Goal: Task Accomplishment & Management: Use online tool/utility

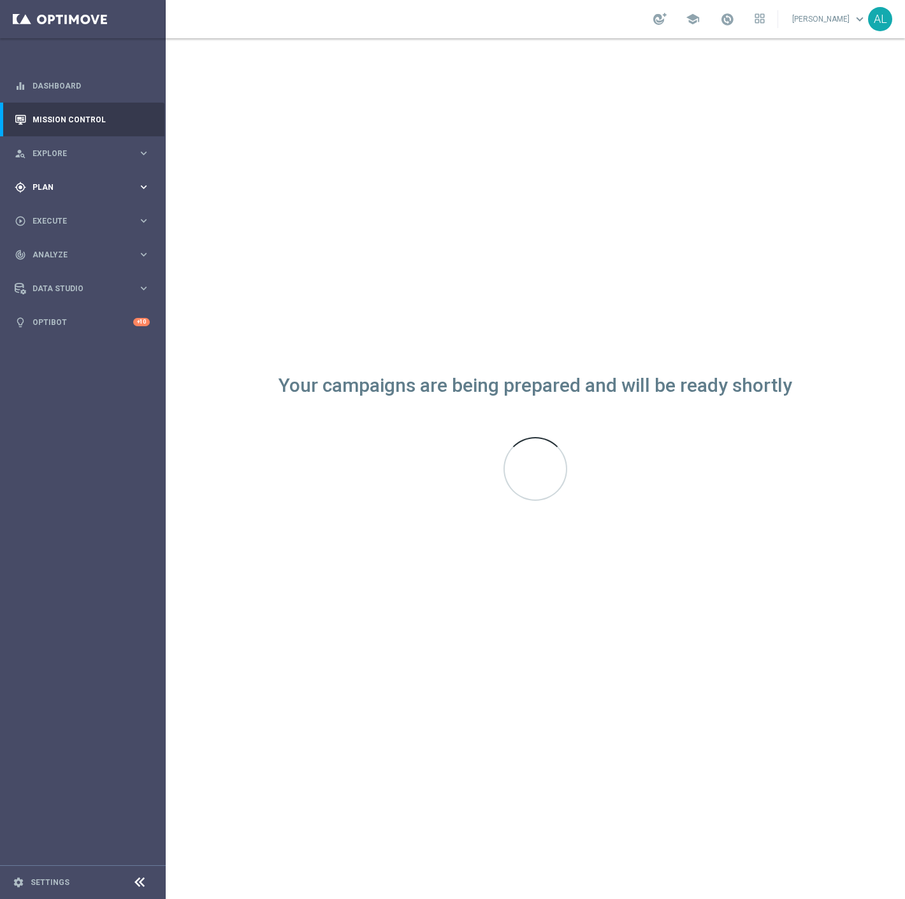
click at [138, 191] on icon "keyboard_arrow_right" at bounding box center [144, 187] width 12 height 12
drag, startPoint x: 64, startPoint y: 259, endPoint x: 68, endPoint y: 252, distance: 7.8
click at [64, 259] on accordion "Templates keyboard_arrow_right Optimail" at bounding box center [98, 251] width 131 height 19
click at [69, 252] on span "Templates" at bounding box center [79, 252] width 91 height 8
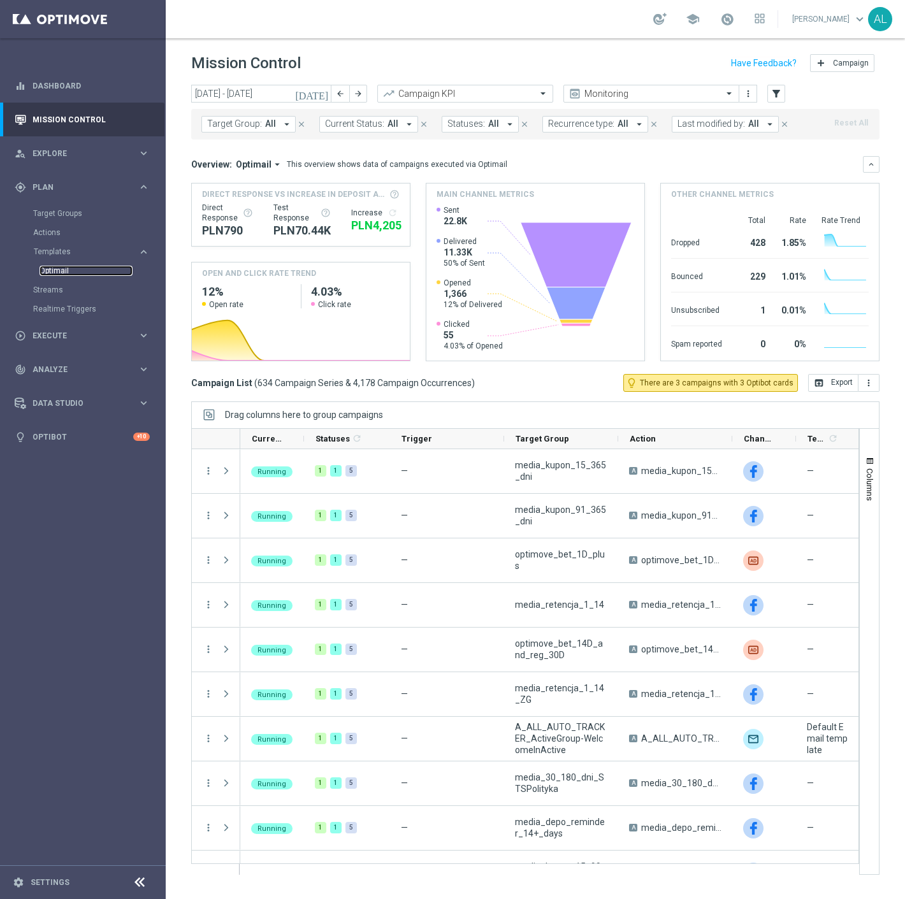
click at [59, 275] on link "Optimail" at bounding box center [86, 271] width 93 height 10
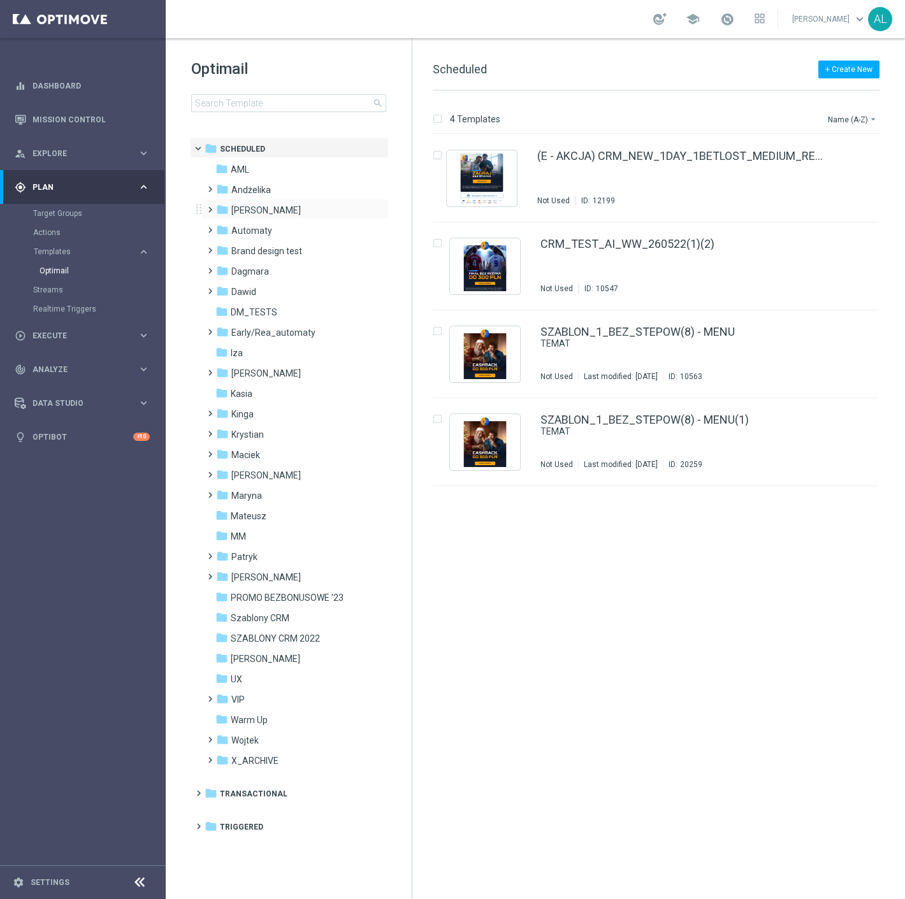
click at [320, 199] on div "folder [PERSON_NAME] more_vert" at bounding box center [294, 209] width 187 height 20
click at [273, 213] on div "folder [PERSON_NAME]" at bounding box center [289, 210] width 147 height 15
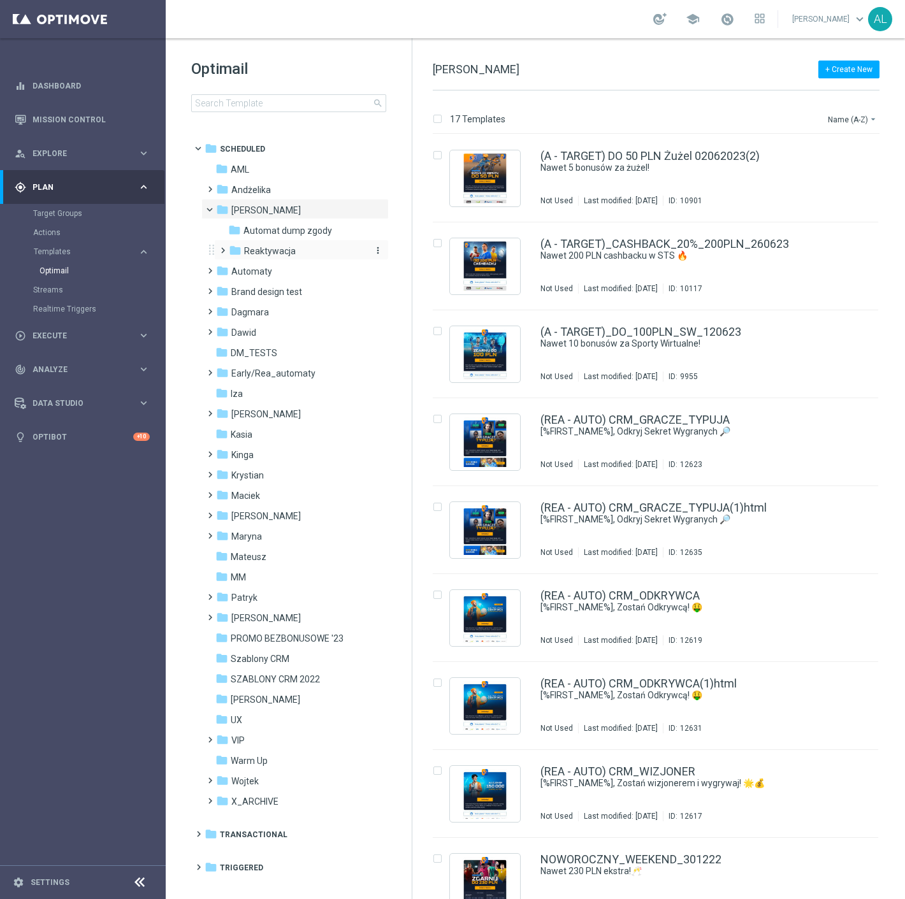
click at [271, 249] on span "Reaktywacja" at bounding box center [270, 250] width 52 height 11
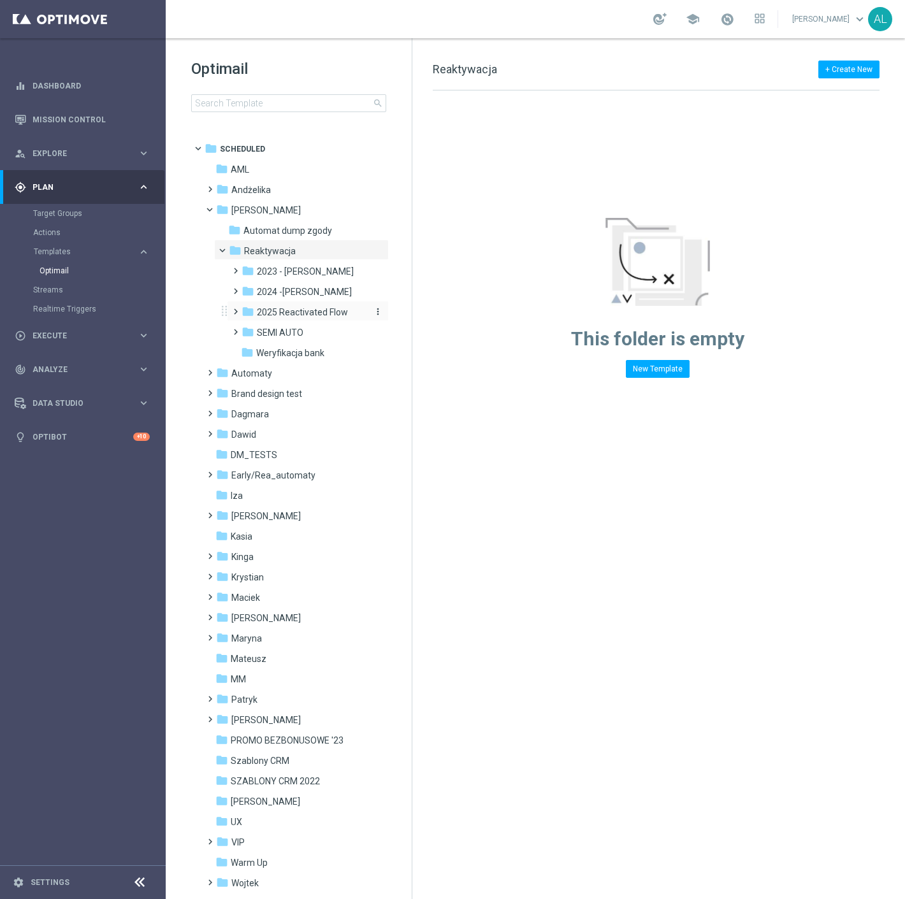
click at [284, 305] on div "folder 2025 Reactivated Flow" at bounding box center [303, 312] width 125 height 15
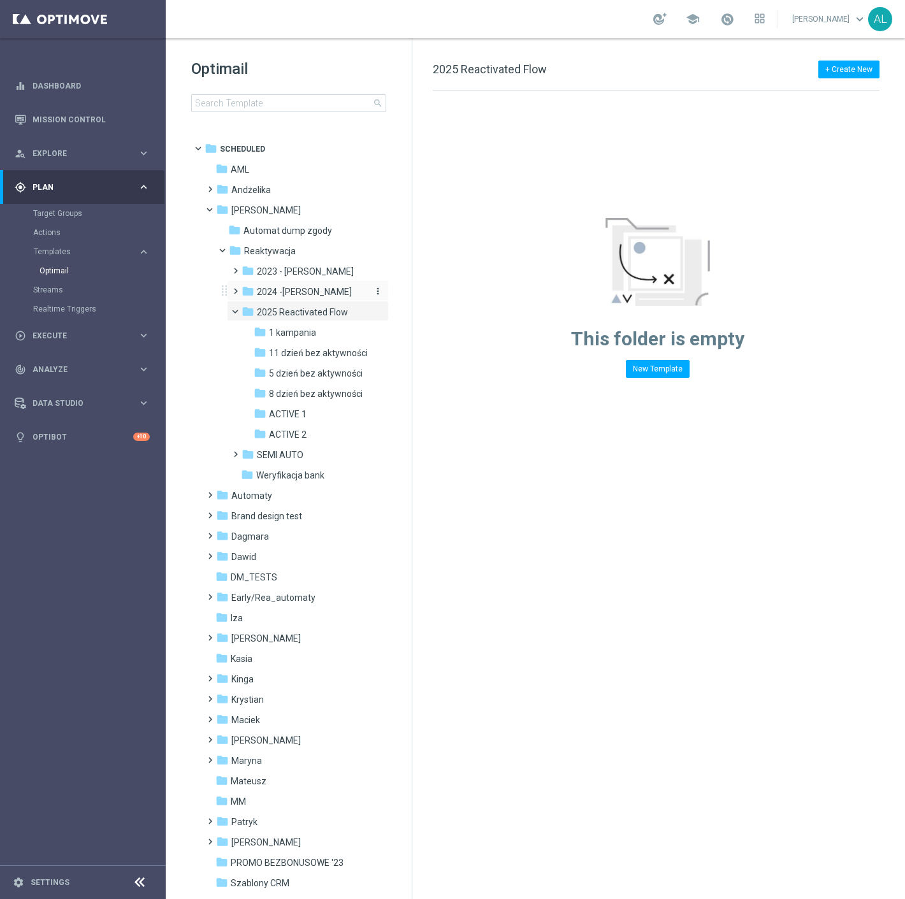
click at [287, 295] on span "2024 -[PERSON_NAME]" at bounding box center [304, 291] width 95 height 11
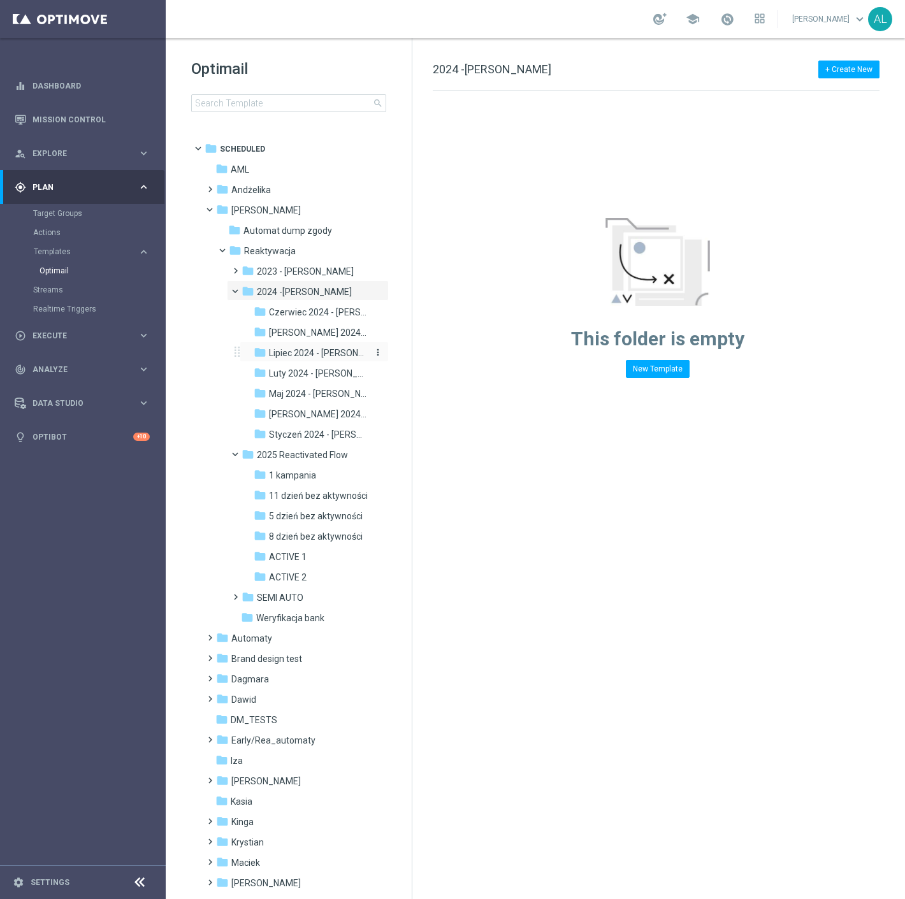
click at [303, 347] on span "Lipiec 2024 - [PERSON_NAME]" at bounding box center [318, 352] width 99 height 11
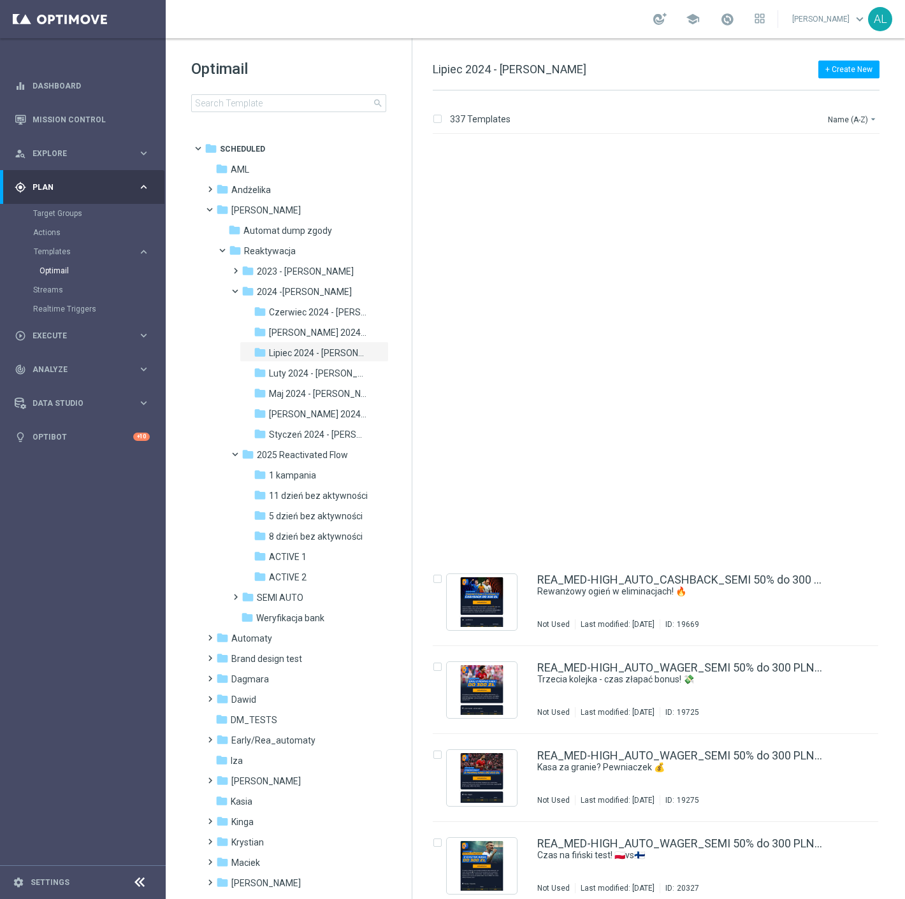
scroll to position [13392, 0]
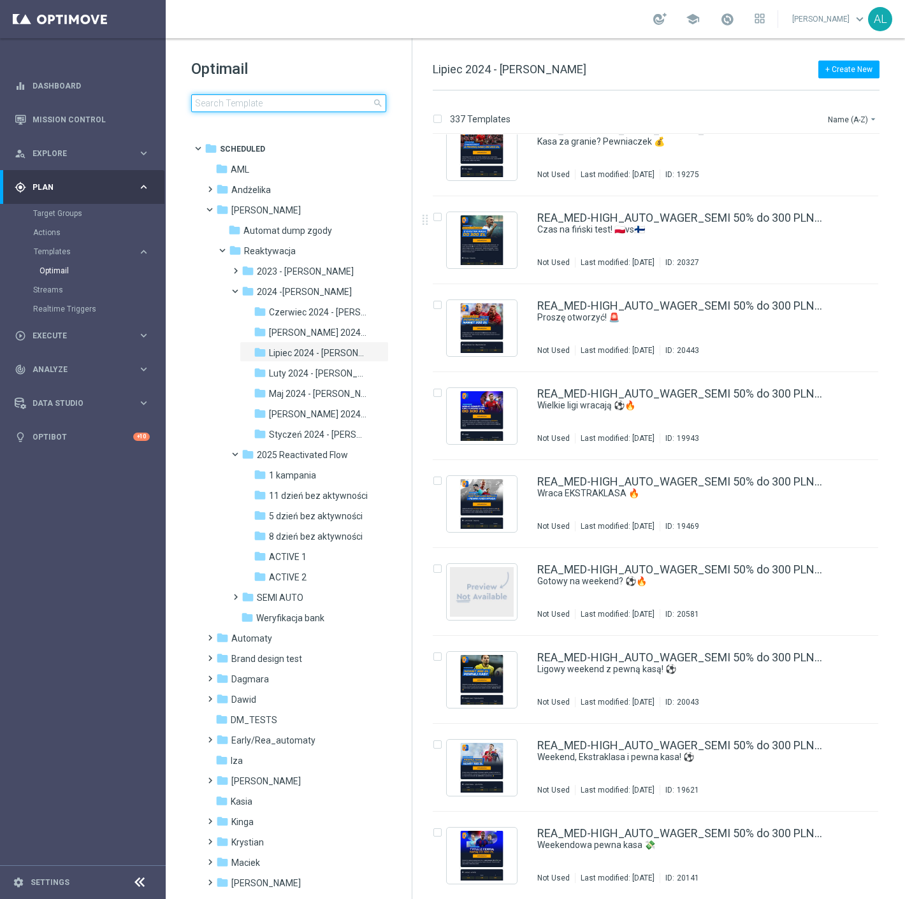
click at [290, 103] on input at bounding box center [288, 103] width 195 height 18
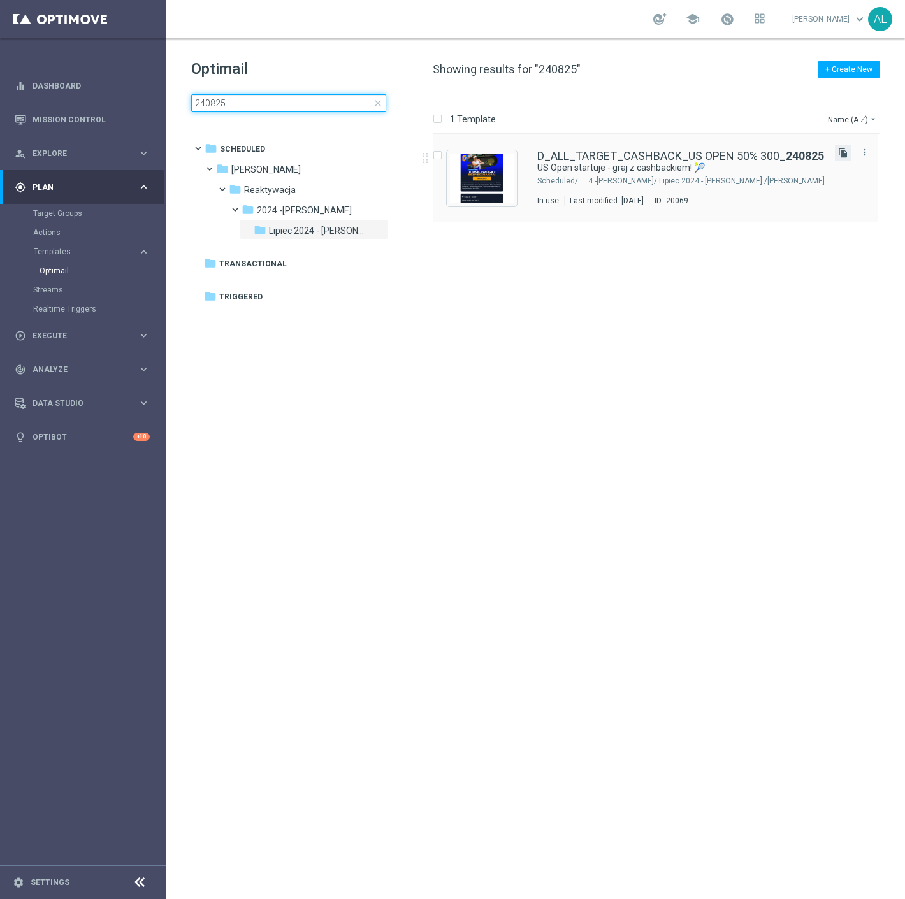
type input "240825"
click at [845, 150] on icon "file_copy" at bounding box center [843, 153] width 10 height 10
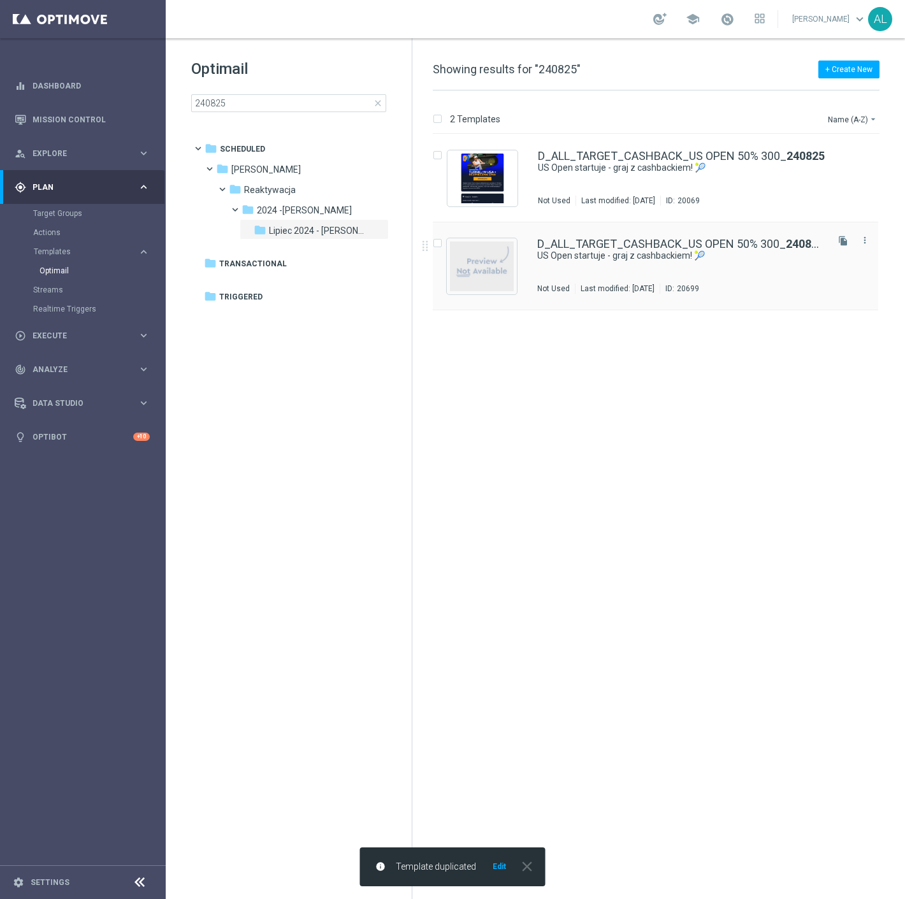
click at [575, 276] on div "D_ALL_TARGET_CASHBACK_US OPEN 50% 300_ 240825 (1) US Open startuje - graj z cas…" at bounding box center [680, 265] width 287 height 55
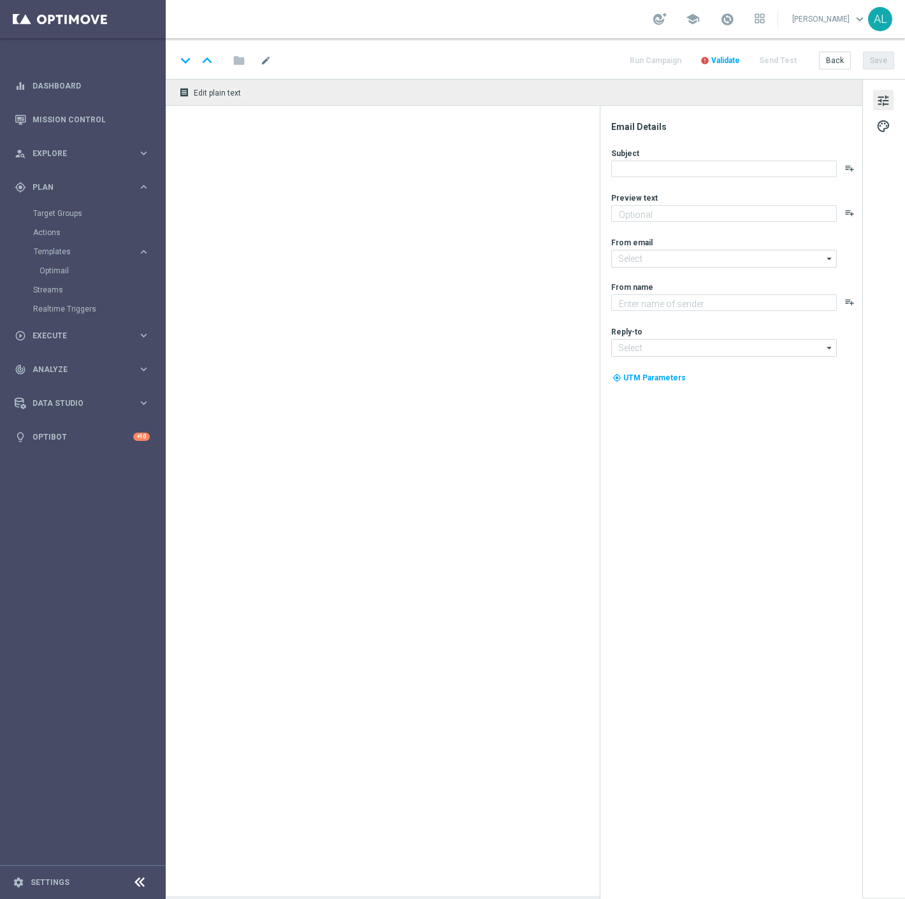
type textarea "Typuj bezpiecznie do nawet 300 zł 💸"
type textarea "STS"
type input "[EMAIL_ADDRESS][DOMAIN_NAME]"
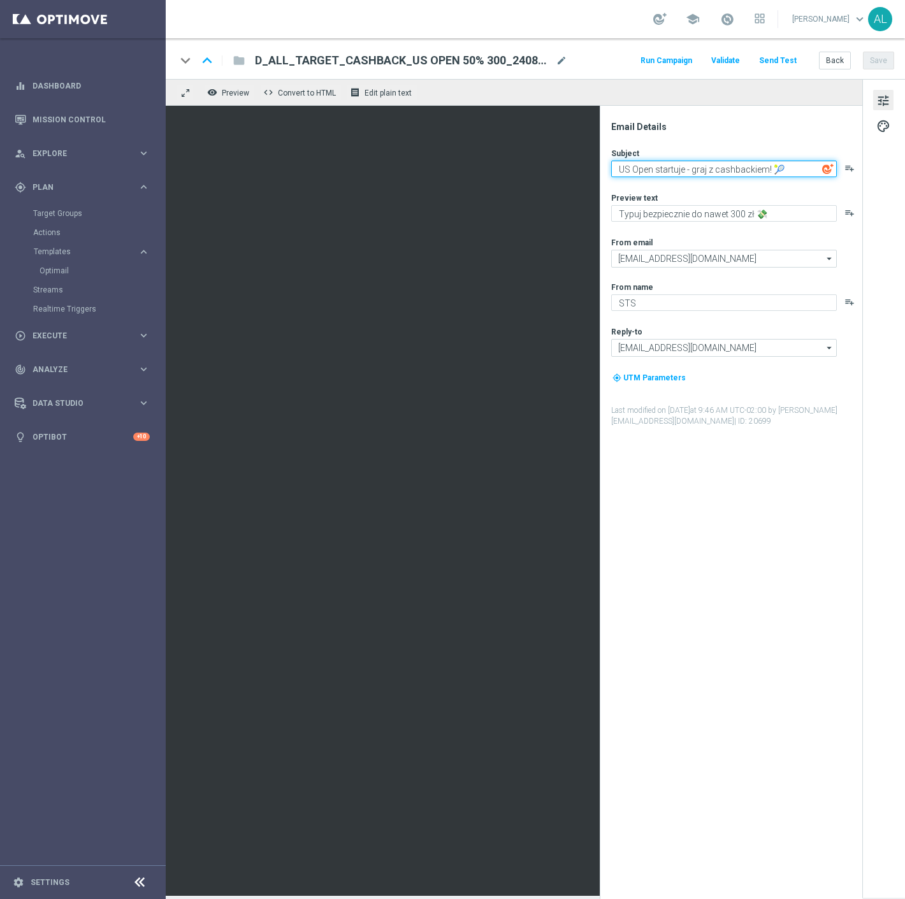
click at [675, 167] on textarea "US Open startuje - graj z cashbackiem! 🎾" at bounding box center [724, 169] width 226 height 17
paste textarea "🎾 Polki w Pekinie – Twój [PERSON_NAME]!"
drag, startPoint x: 693, startPoint y: 171, endPoint x: 758, endPoint y: 174, distance: 65.1
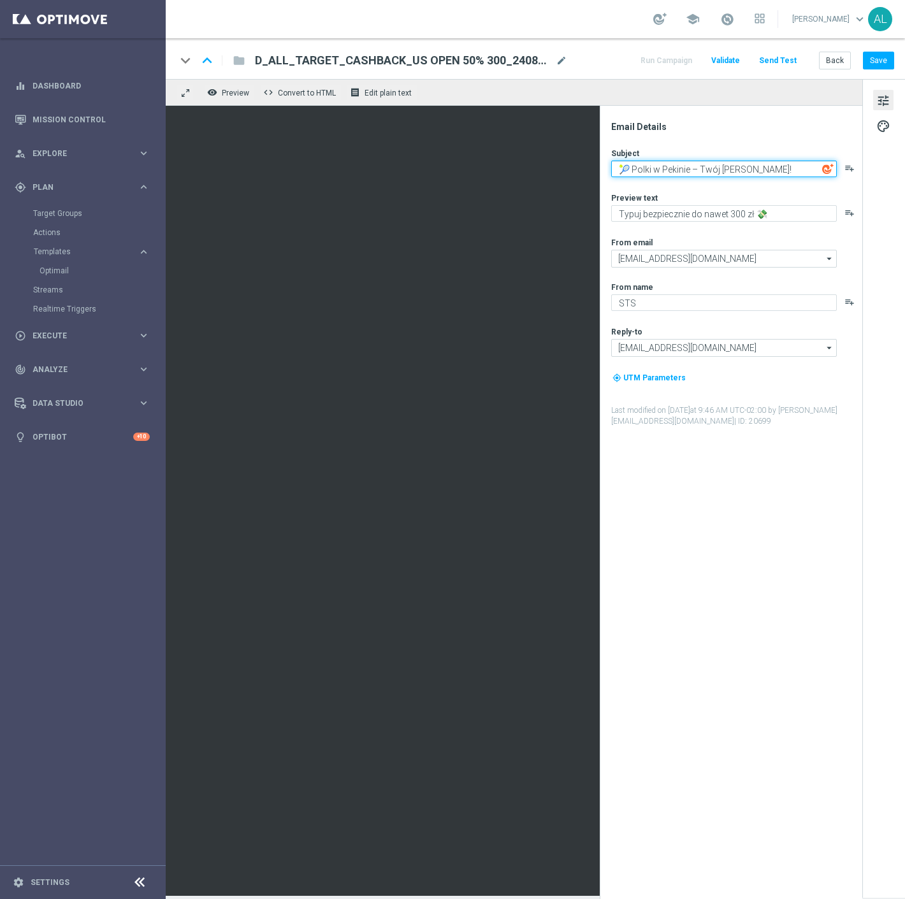
click at [758, 174] on textarea "🎾 Polki w Pekinie – Twój [PERSON_NAME]!" at bounding box center [724, 169] width 226 height 17
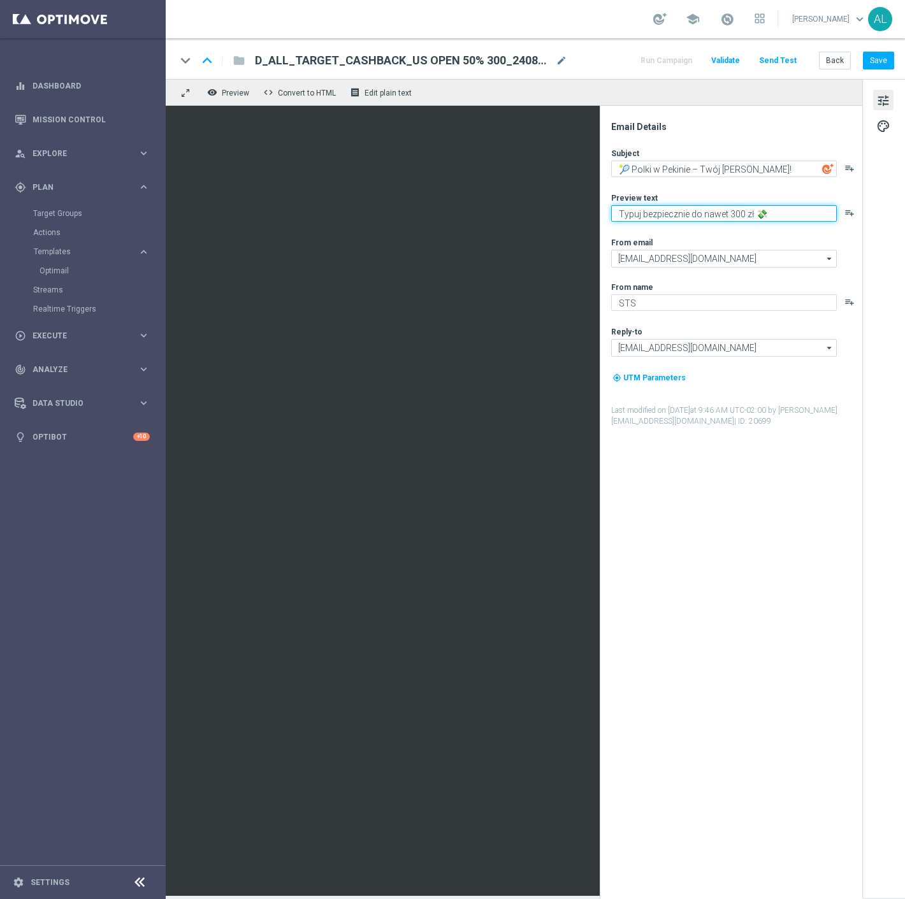
click at [731, 220] on textarea "Typuj bezpiecznie do nawet 300 zł 💸" at bounding box center [724, 213] width 226 height 17
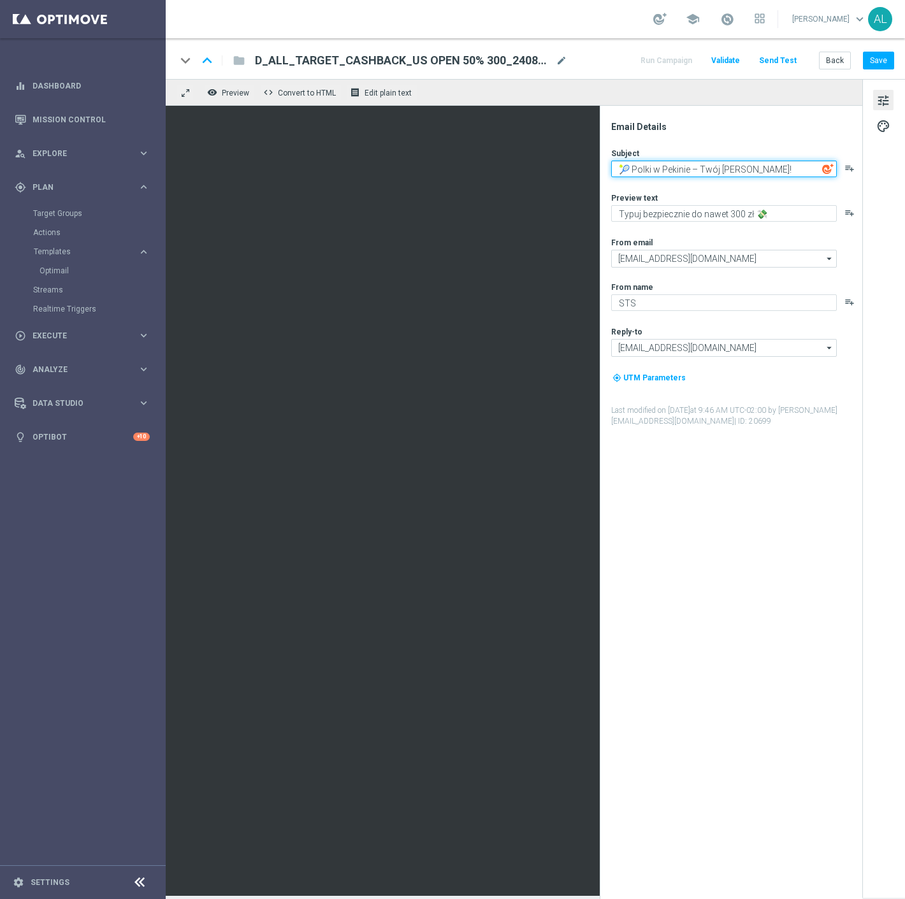
click at [742, 166] on textarea "🎾 Polki w Pekinie – Twój [PERSON_NAME]!" at bounding box center [724, 169] width 226 height 17
drag, startPoint x: 746, startPoint y: 166, endPoint x: 693, endPoint y: 171, distance: 52.5
click at [693, 171] on textarea "🎾 Polki w Pekinie – Twój [PERSON_NAME]!" at bounding box center [724, 169] width 226 height 17
type textarea "🎾 Polki w [GEOGRAPHIC_DATA]"
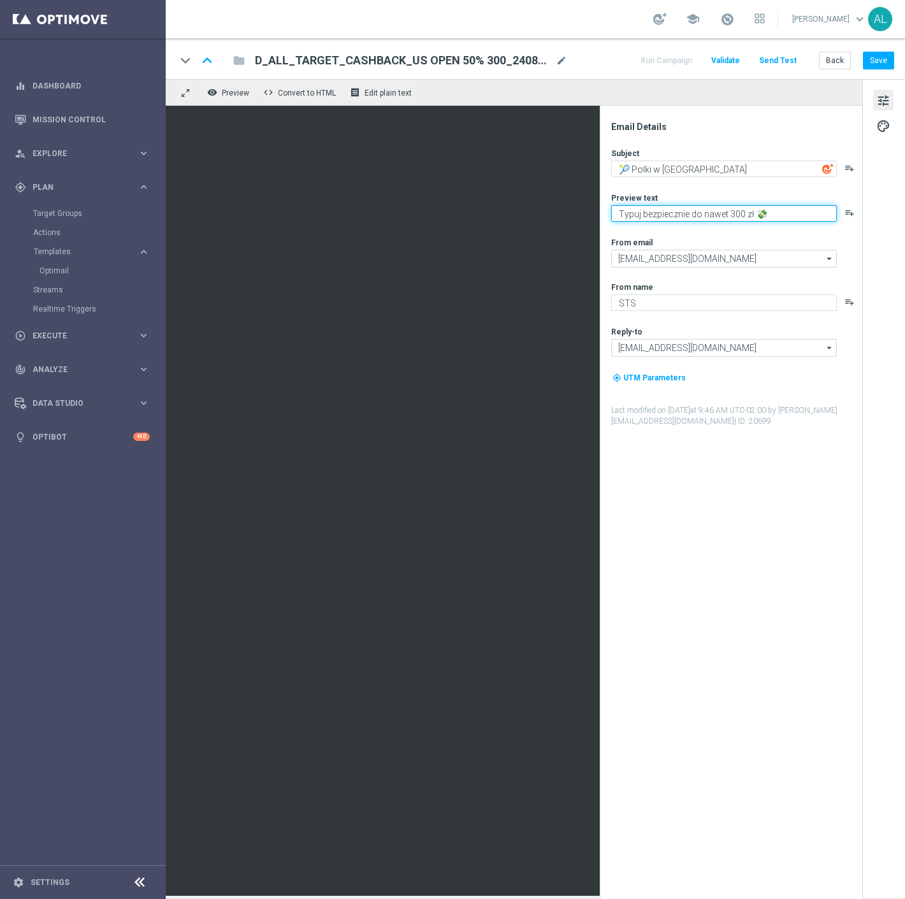
click at [633, 213] on textarea "Typuj bezpiecznie do nawet 300 zł 💸" at bounding box center [724, 213] width 226 height 17
paste textarea "wchodzisz do akcji?"
click at [617, 214] on textarea "wchodzisz do akcji?" at bounding box center [724, 213] width 226 height 17
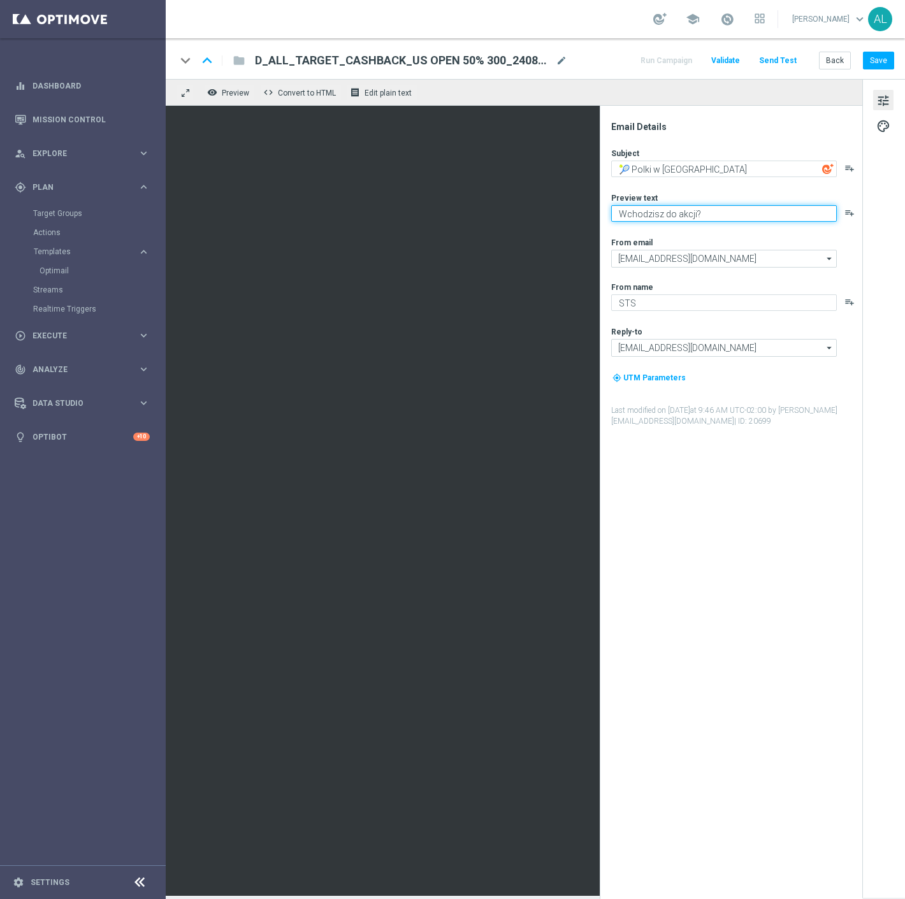
click at [740, 214] on textarea "Wchodzisz do akcji?" at bounding box center [724, 213] width 226 height 17
type textarea "Wchodzisz do akcji? Graj z cashbackiem do 100 zł"
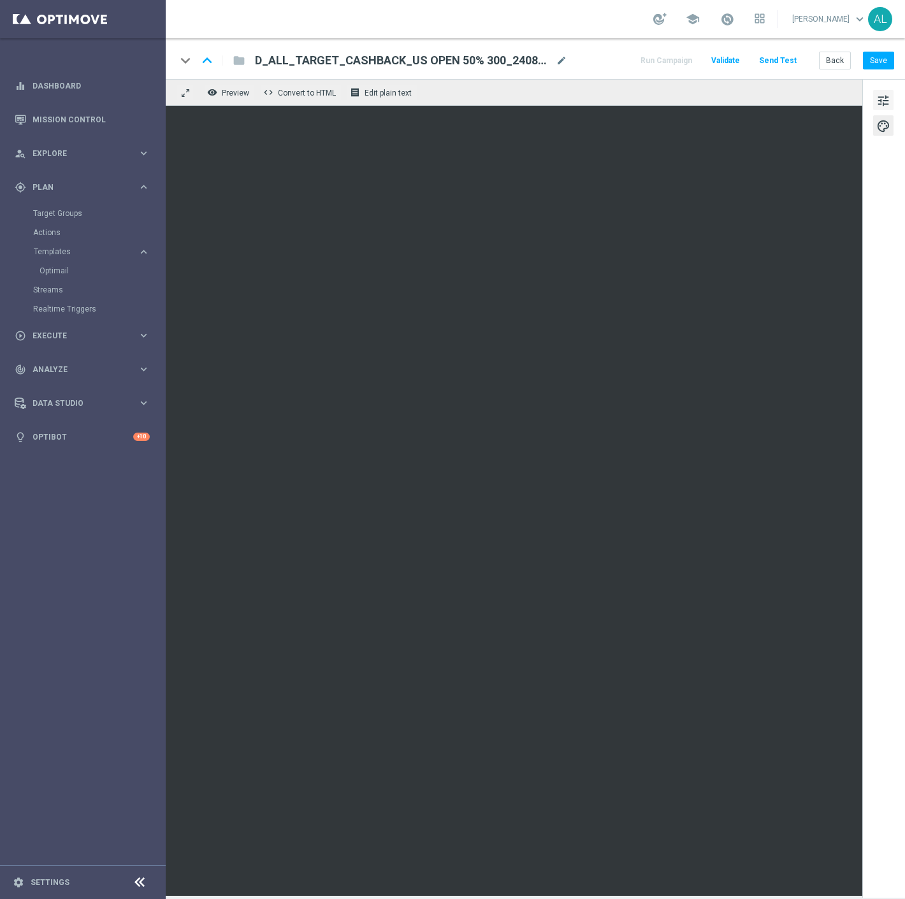
click at [883, 92] on span "tune" at bounding box center [883, 100] width 14 height 17
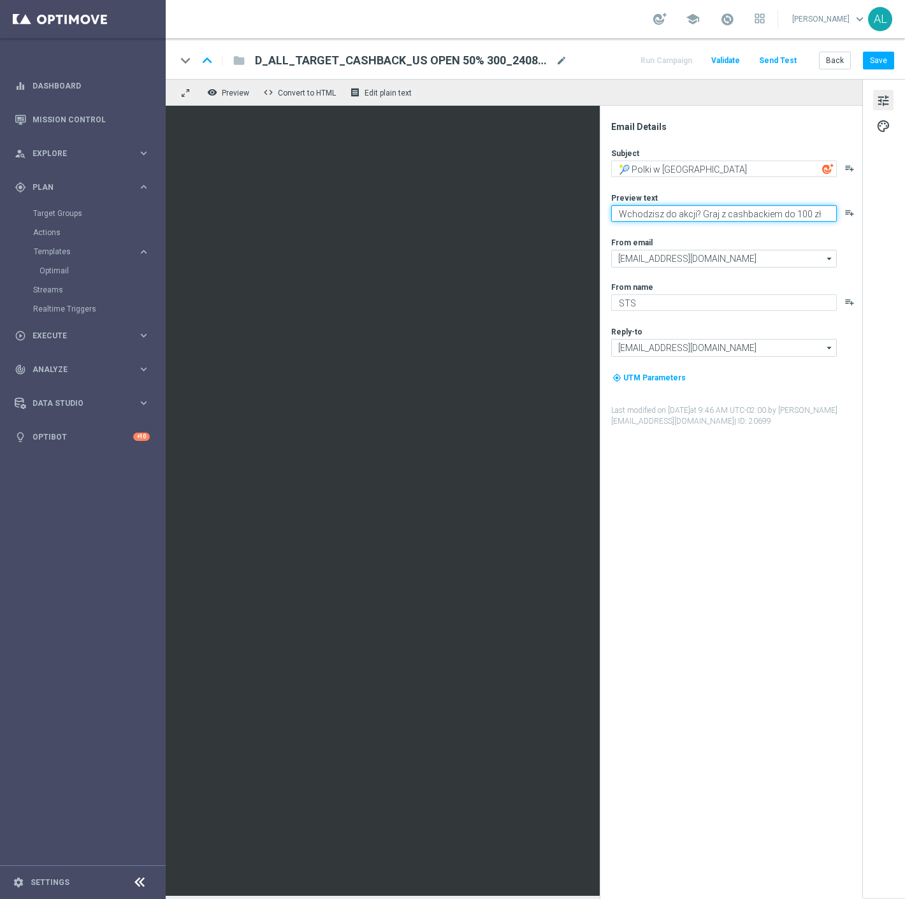
click at [818, 211] on textarea "Wchodzisz do akcji? Graj z cashbackiem do 100 zł" at bounding box center [724, 213] width 226 height 17
click at [551, 62] on div "D_ALL_TARGET_CASHBACK_US OPEN 50% 300_240825(1) mode_edit" at bounding box center [411, 60] width 312 height 17
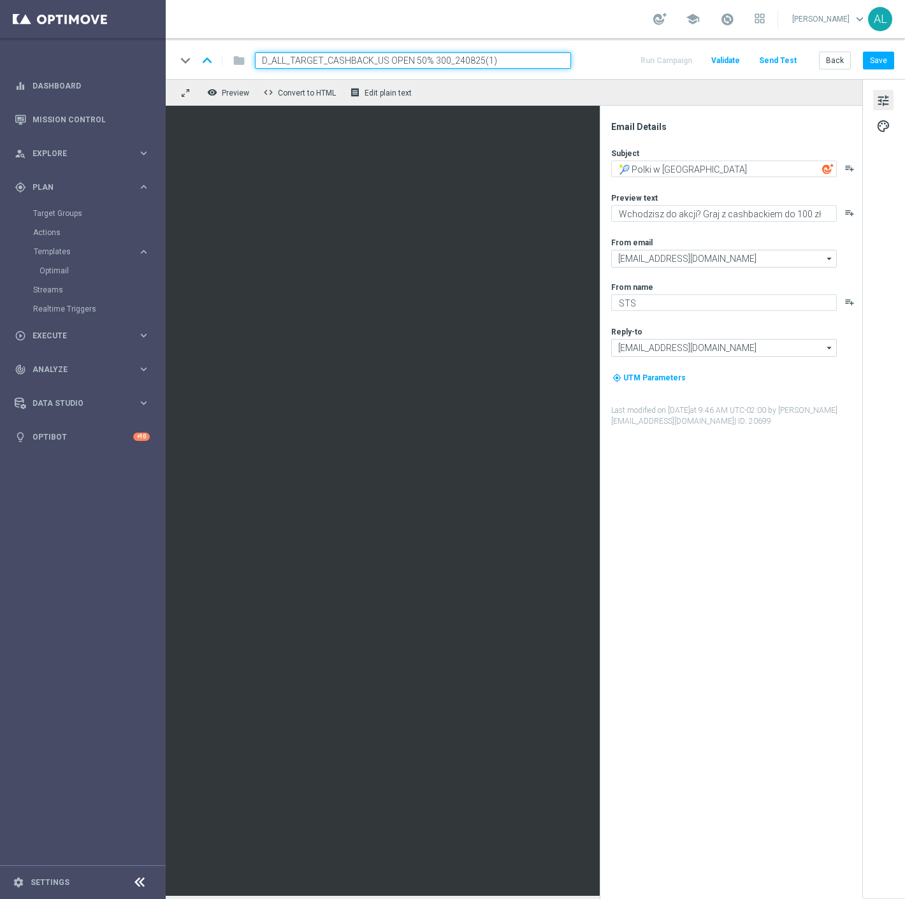
paste input "WTA PEKIN 50% do 300 PLN_230925"
type input "D_ALL_TARGET_CASHBACK_WTA PEKIN 50% do 300 PLN_230925"
click at [593, 71] on div "keyboard_arrow_down keyboard_arrow_up folder D_ALL_TARGET_CASHBACK_WTA PEKIN 50…" at bounding box center [535, 58] width 739 height 41
click at [879, 125] on span "palette" at bounding box center [883, 126] width 14 height 17
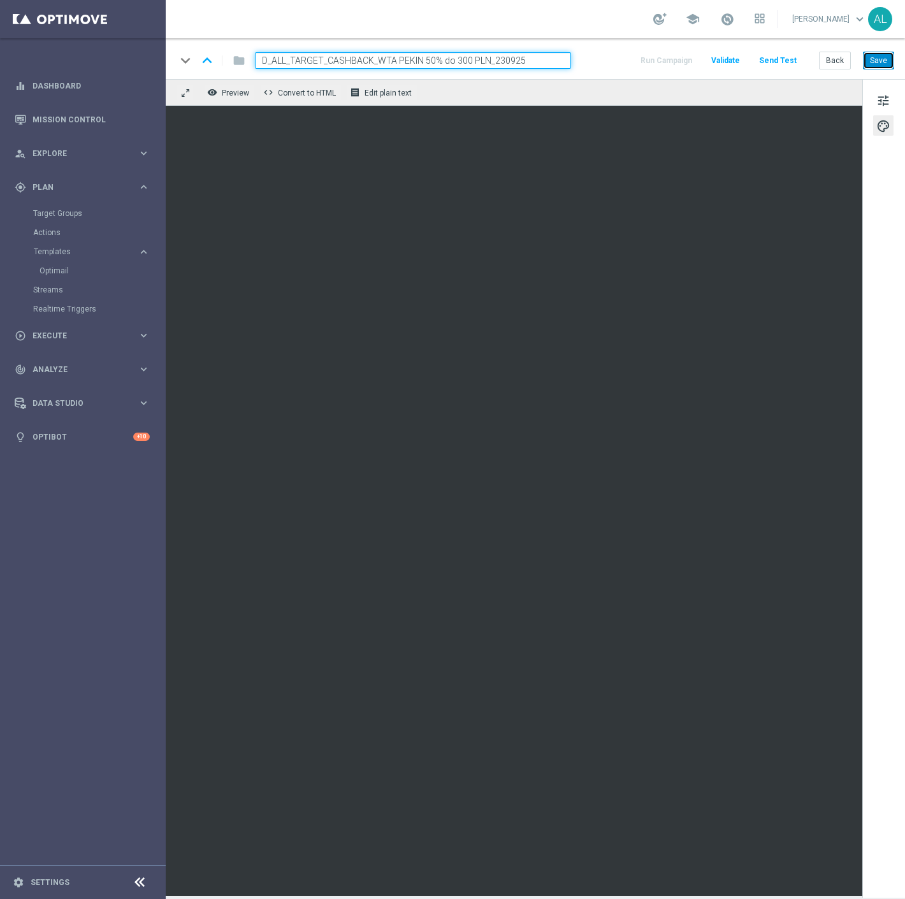
click at [882, 56] on button "Save" at bounding box center [878, 61] width 31 height 18
click at [874, 57] on button "Save" at bounding box center [878, 61] width 31 height 18
click at [880, 99] on span "tune" at bounding box center [883, 100] width 14 height 17
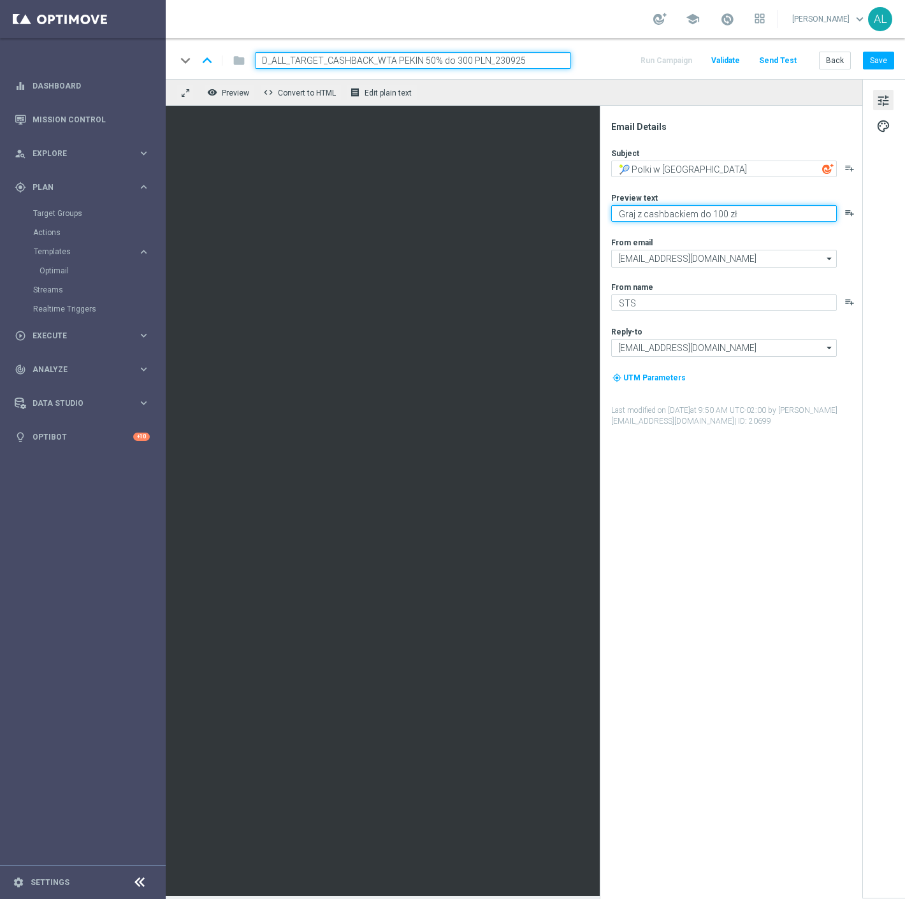
type textarea "Graj z cashbackiem do 100 zł"
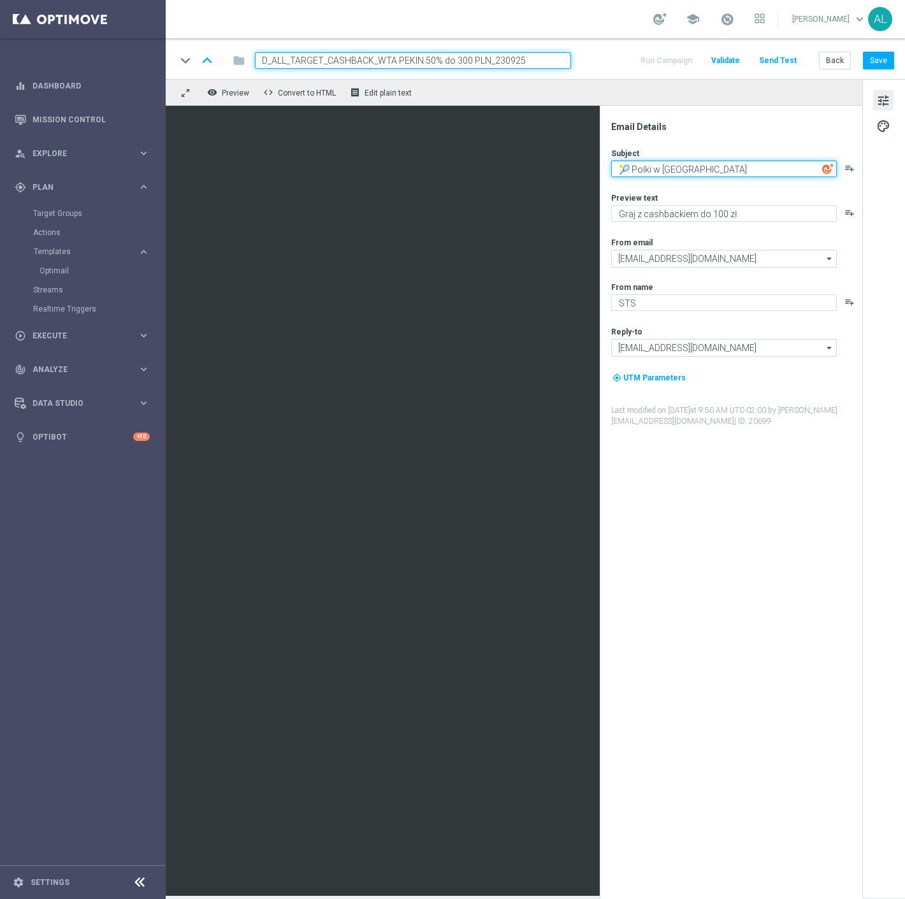
click at [712, 175] on textarea "🎾 Polki w [GEOGRAPHIC_DATA]" at bounding box center [724, 169] width 226 height 17
paste textarea "Wchodzisz do akcji?"
click at [693, 170] on textarea "🎾 Polki w [GEOGRAPHIC_DATA] Wchodzisz do akcji?" at bounding box center [724, 169] width 226 height 17
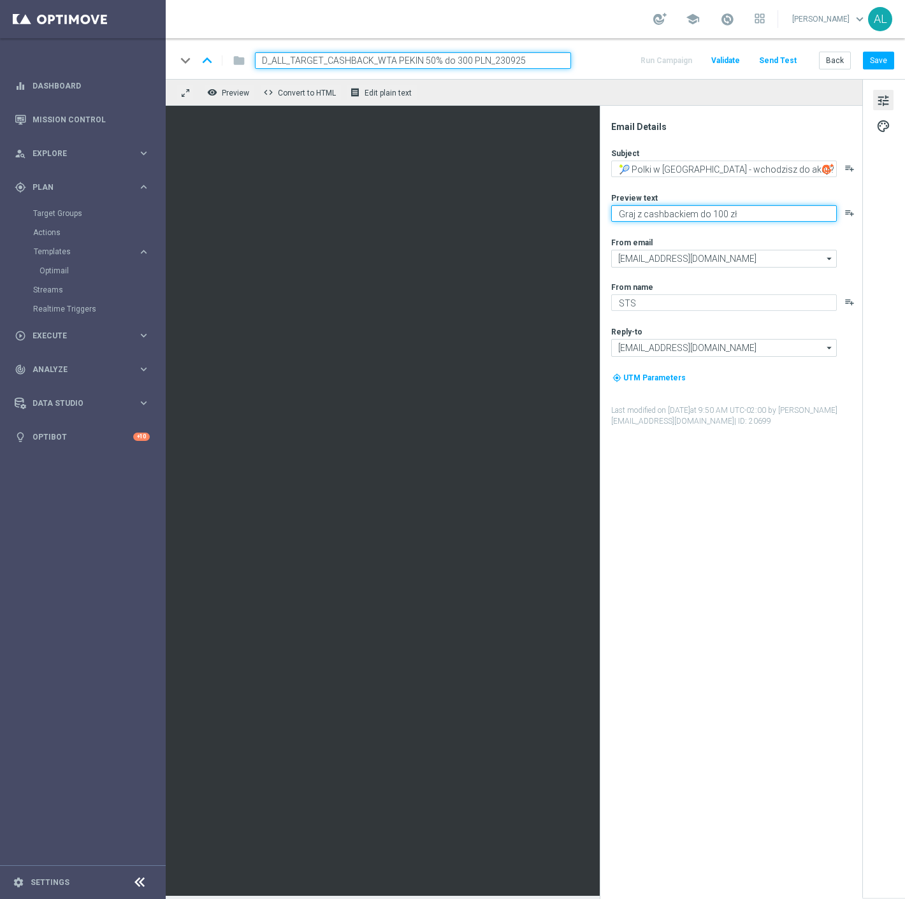
click at [761, 217] on textarea "Graj z cashbackiem do 100 zł" at bounding box center [724, 213] width 226 height 17
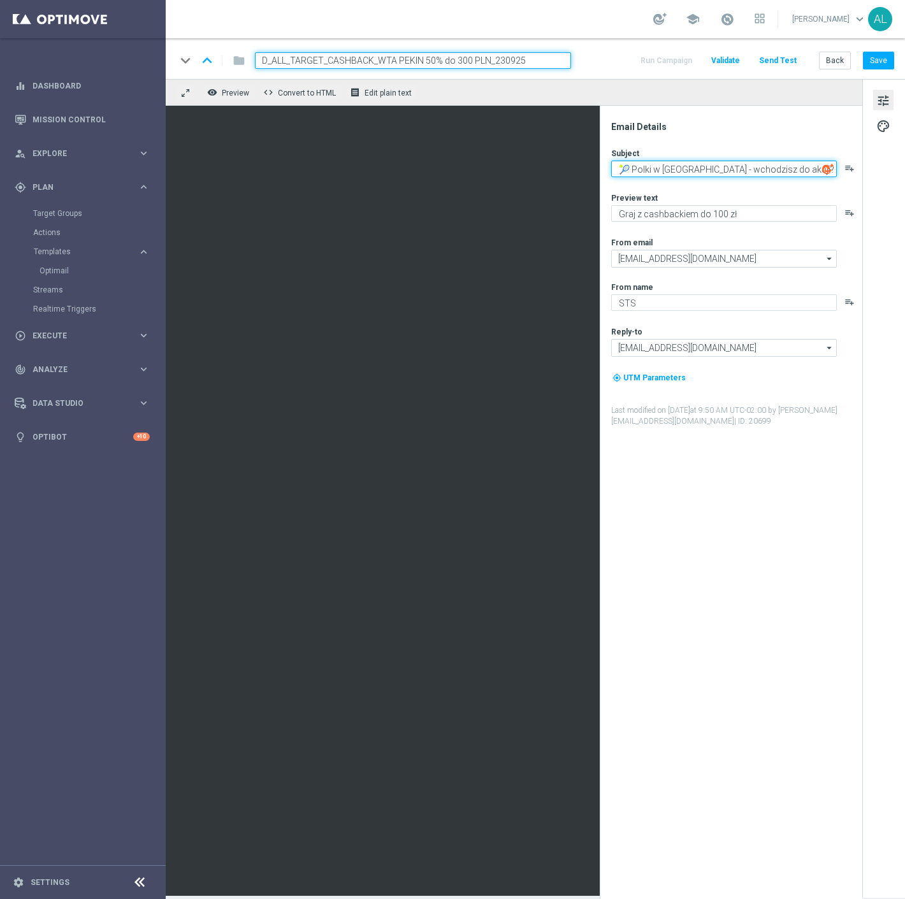
click at [801, 164] on textarea "🎾 Polki w [GEOGRAPHIC_DATA] - wchodzisz do akcji?" at bounding box center [724, 169] width 226 height 17
paste textarea "🔙"
type textarea "🎾 Polki w [GEOGRAPHIC_DATA] - wchodzisz do akcji?"
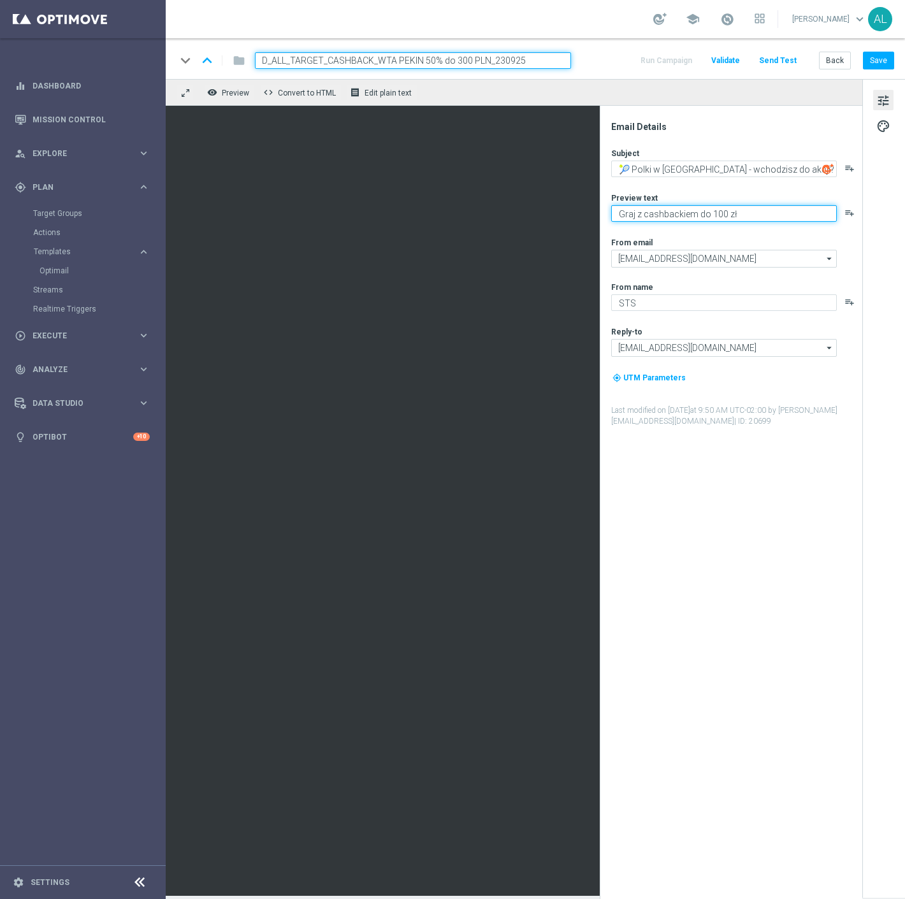
click at [763, 215] on textarea "Graj z cashbackiem do 100 zł" at bounding box center [724, 213] width 226 height 17
click at [757, 214] on textarea "Graj z cashbackiem do 100 zł" at bounding box center [724, 213] width 226 height 17
paste textarea "🔙"
click at [731, 212] on textarea "Graj z cashbackiem do 100 zł🔙" at bounding box center [724, 213] width 226 height 17
type textarea "Graj z cashbackiem do 100 zł 🔙"
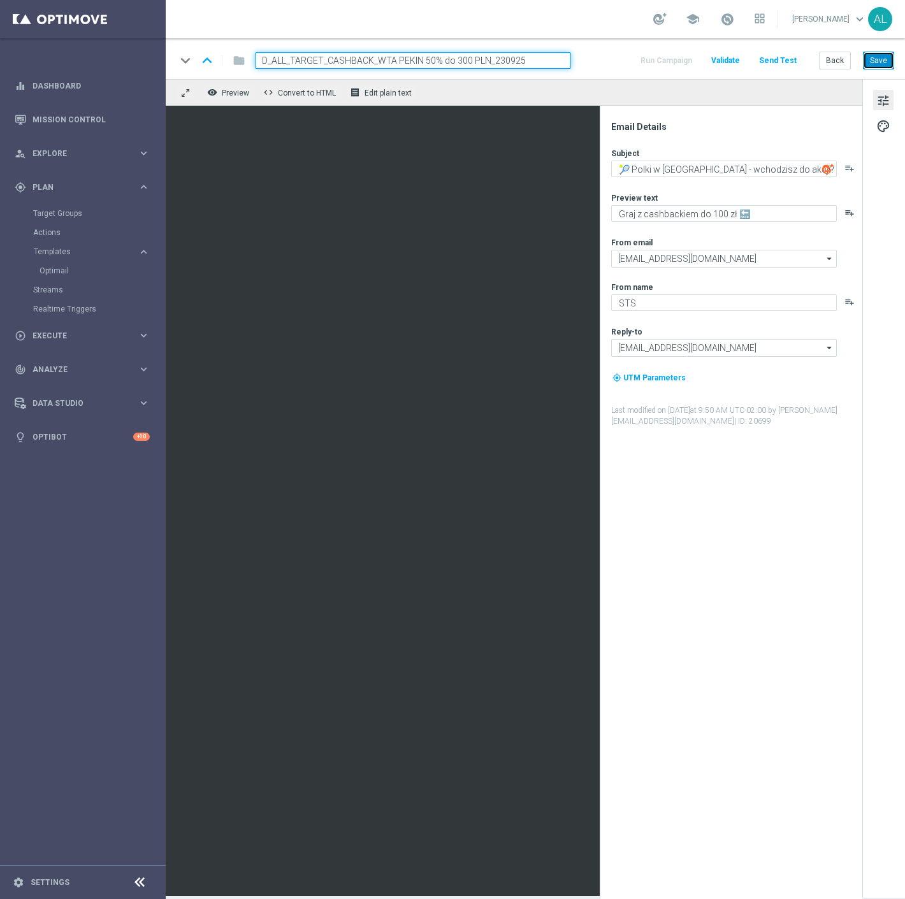
click at [877, 64] on button "Save" at bounding box center [878, 61] width 31 height 18
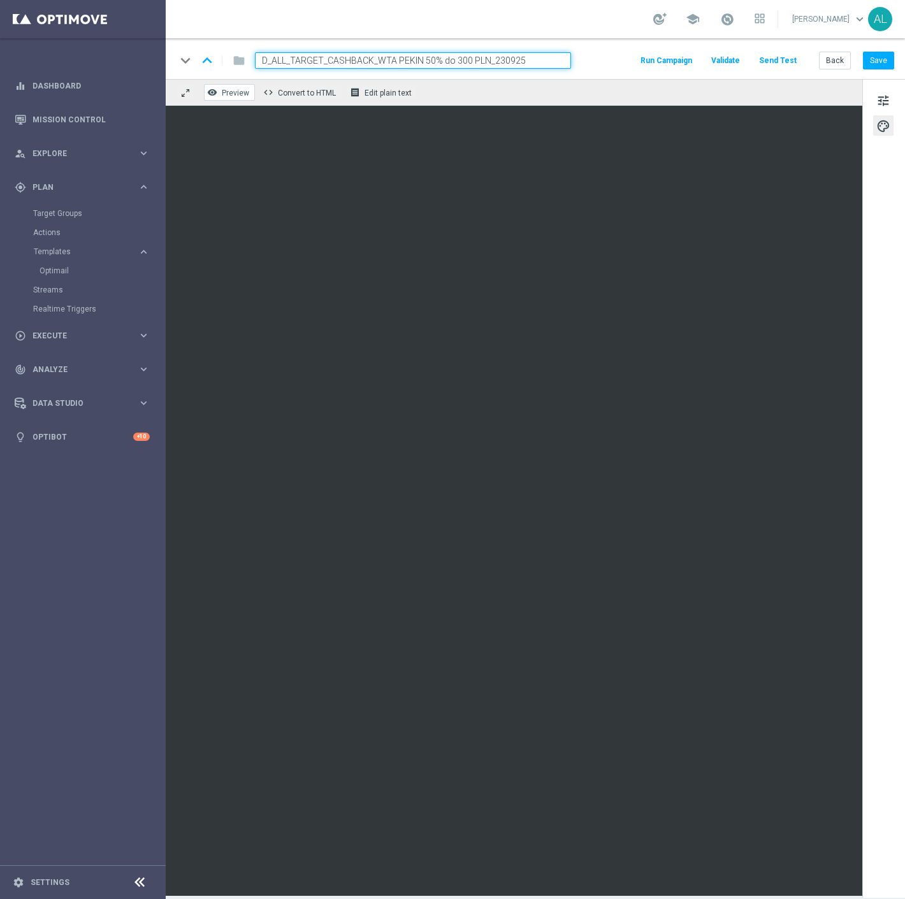
click at [217, 86] on button "remove_red_eye Preview" at bounding box center [229, 92] width 51 height 17
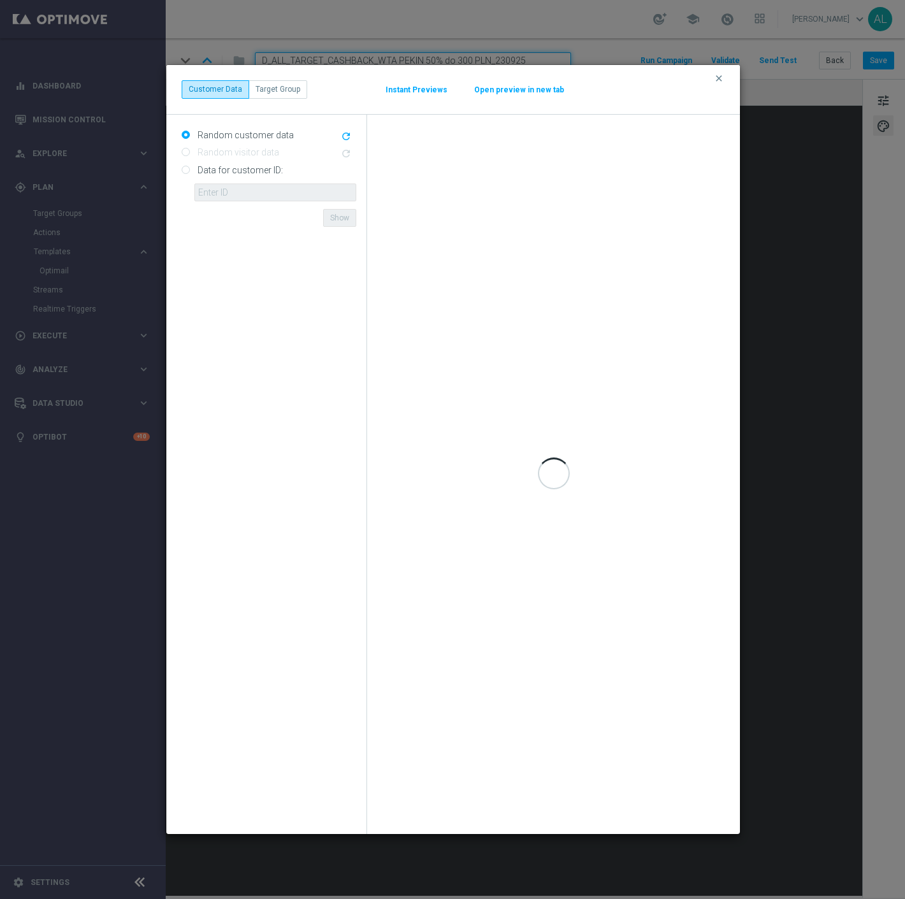
click at [511, 89] on button "Open preview in new tab" at bounding box center [518, 90] width 91 height 10
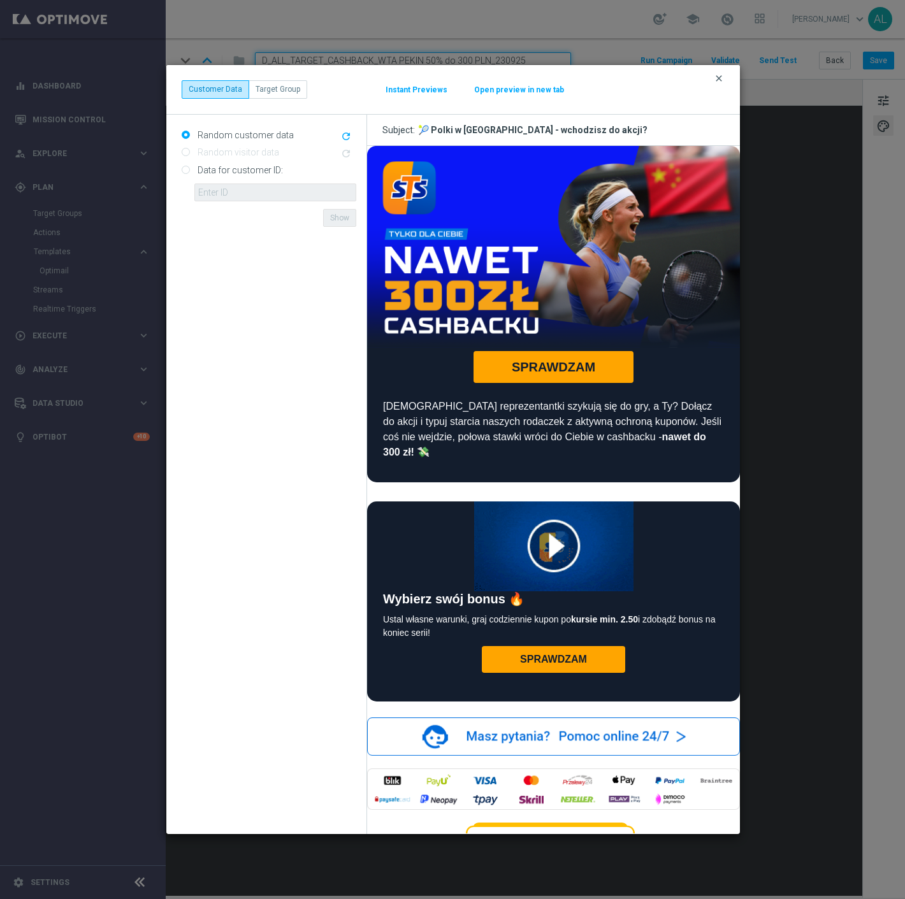
click at [719, 80] on icon "clear" at bounding box center [719, 78] width 10 height 10
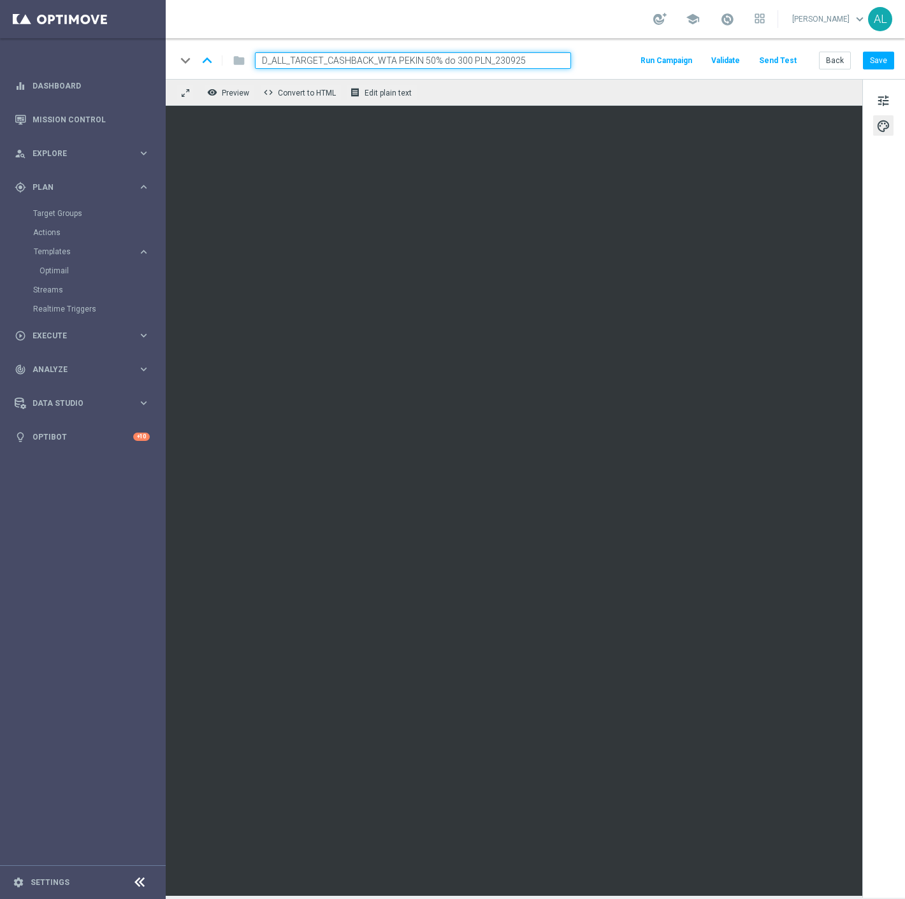
click at [775, 60] on button "Send Test" at bounding box center [777, 60] width 41 height 17
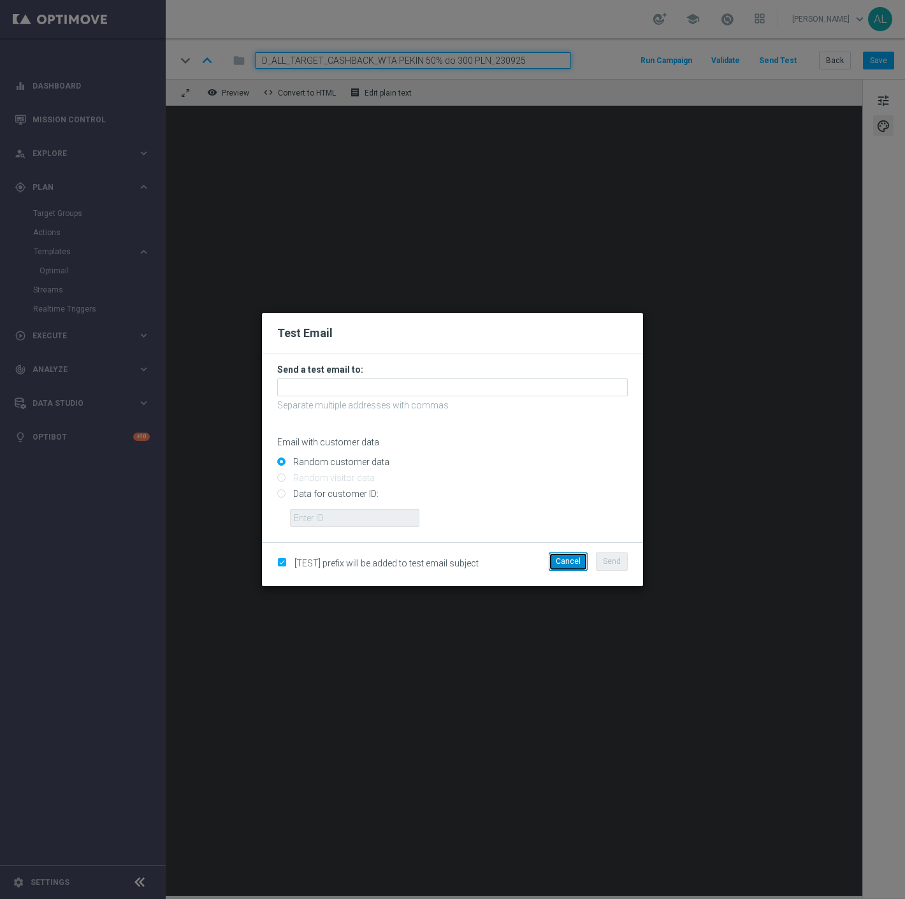
click at [585, 563] on button "Cancel" at bounding box center [568, 561] width 39 height 18
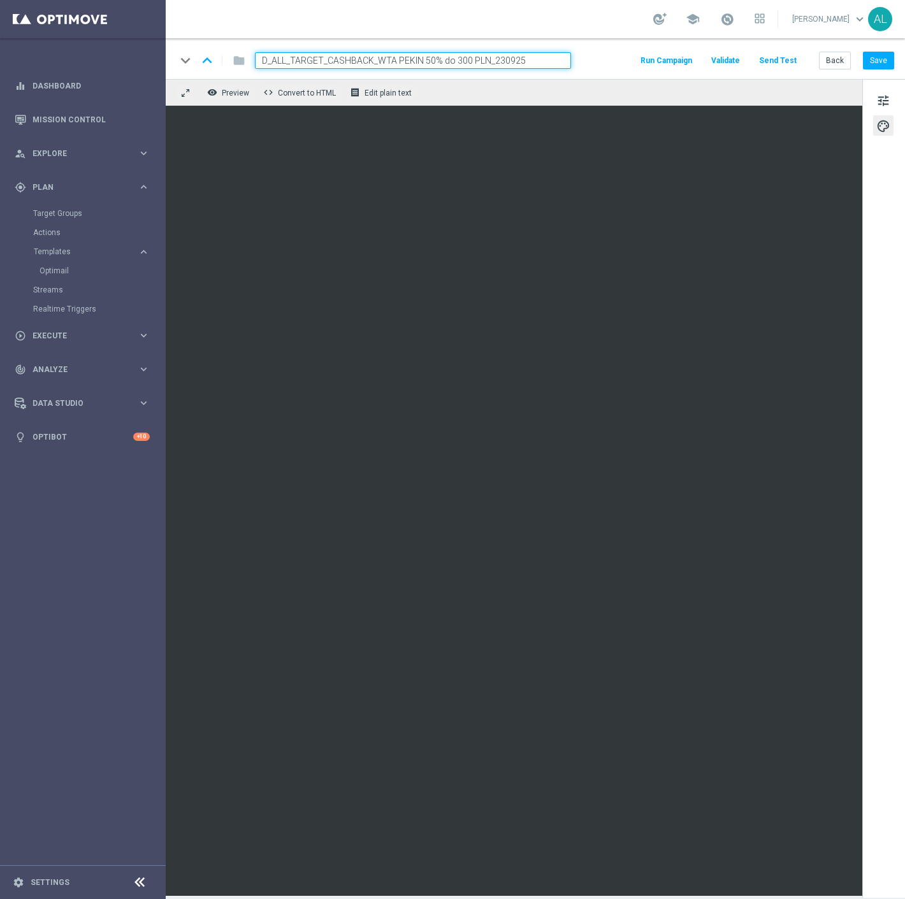
click at [396, 29] on div "school [PERSON_NAME] keyboard_arrow_down AL" at bounding box center [535, 19] width 739 height 38
click at [771, 49] on div "keyboard_arrow_down keyboard_arrow_up folder D_ALL_TARGET_CASHBACK_WTA PEKIN 50…" at bounding box center [535, 58] width 739 height 41
click at [772, 55] on button "Send Test" at bounding box center [777, 60] width 41 height 17
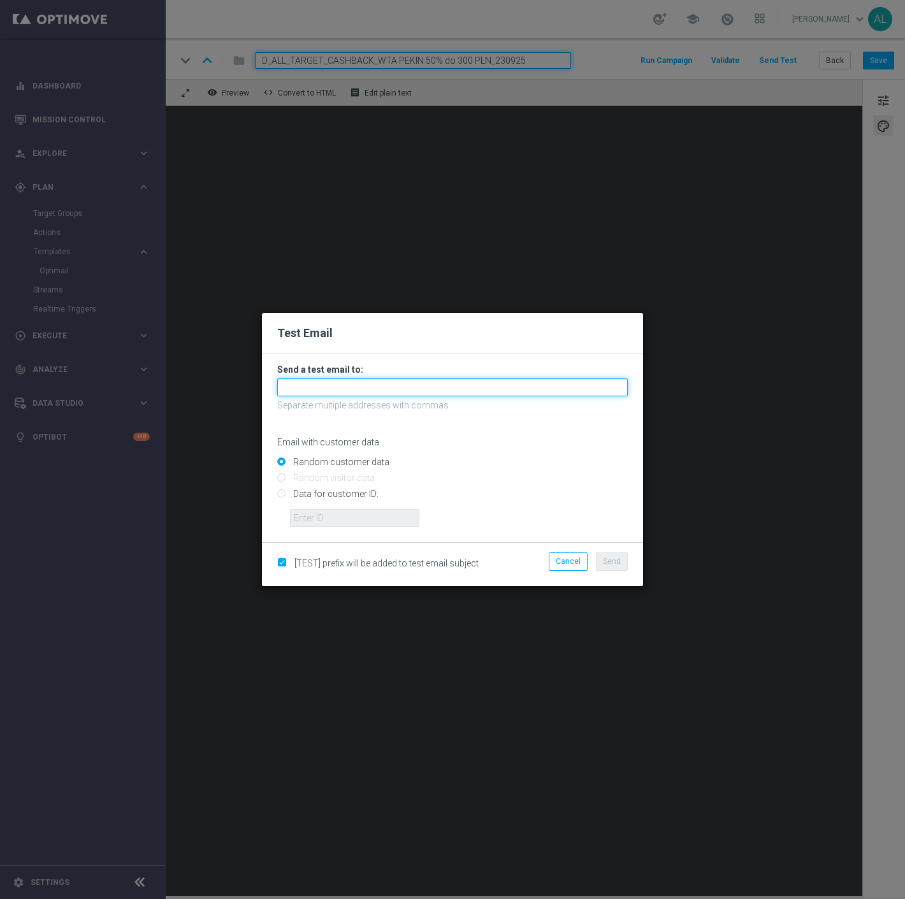
click at [371, 384] on input "text" at bounding box center [452, 387] width 350 height 18
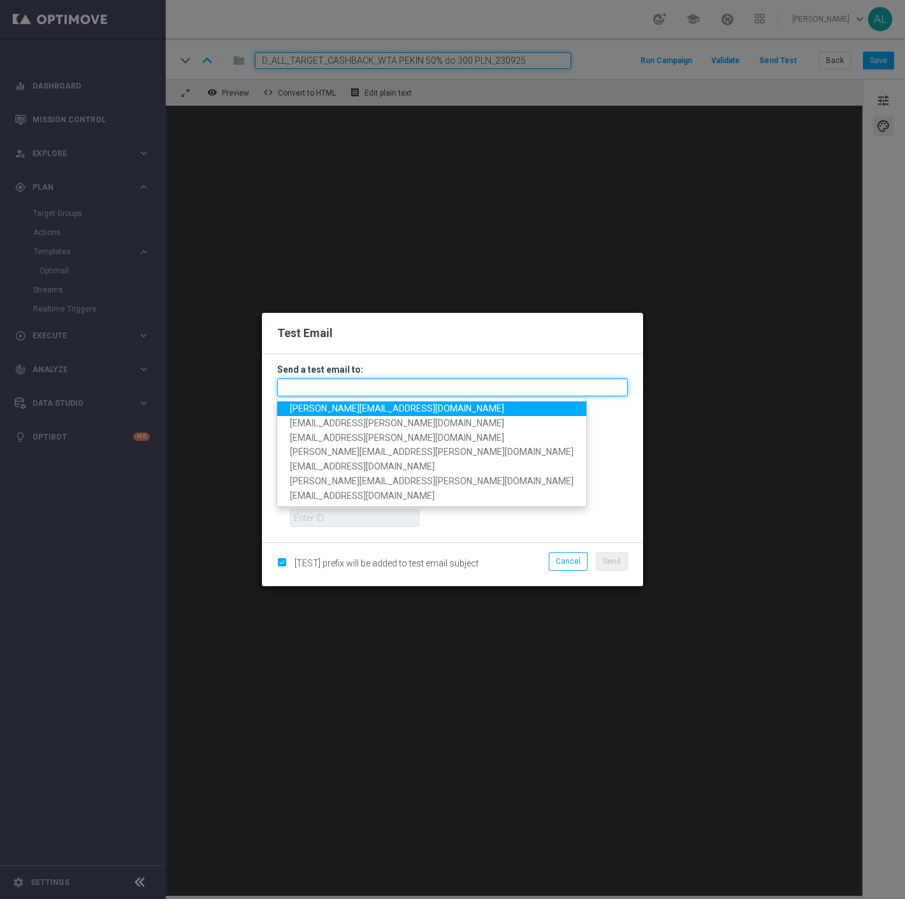
paste input "[PERSON_NAME][EMAIL_ADDRESS][DOMAIN_NAME],[DOMAIN_NAME][EMAIL_ADDRESS][PERSON_N…"
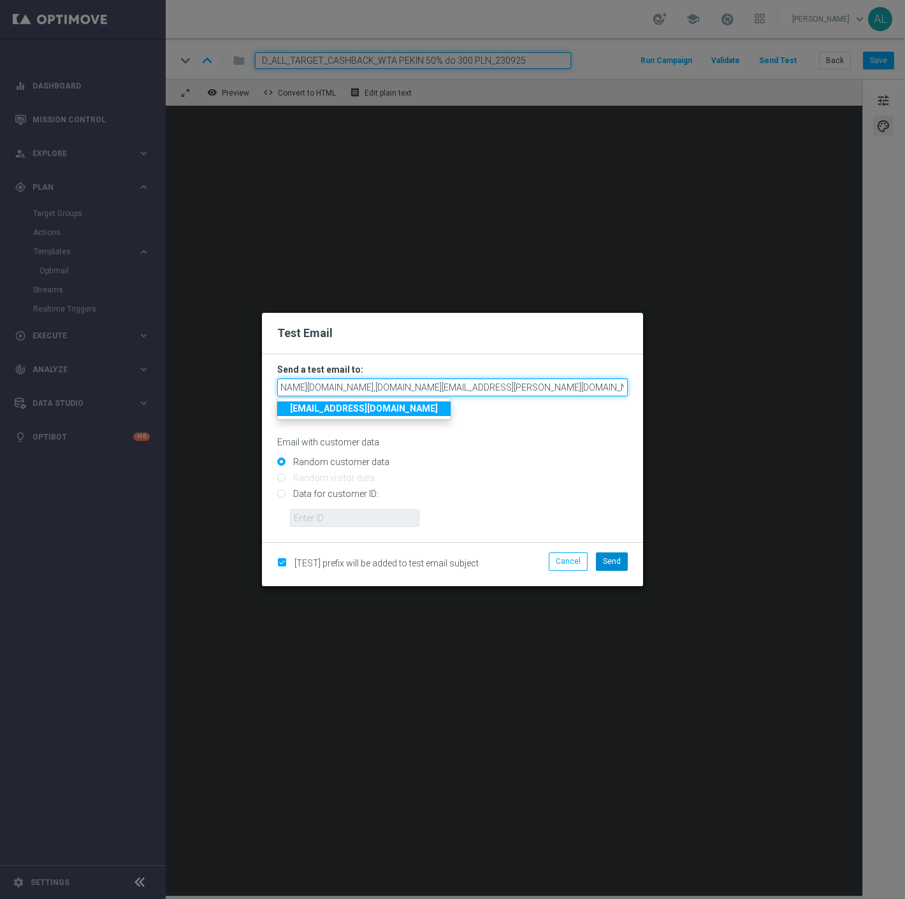
type input "[PERSON_NAME][EMAIL_ADDRESS][DOMAIN_NAME],[DOMAIN_NAME][EMAIL_ADDRESS][PERSON_N…"
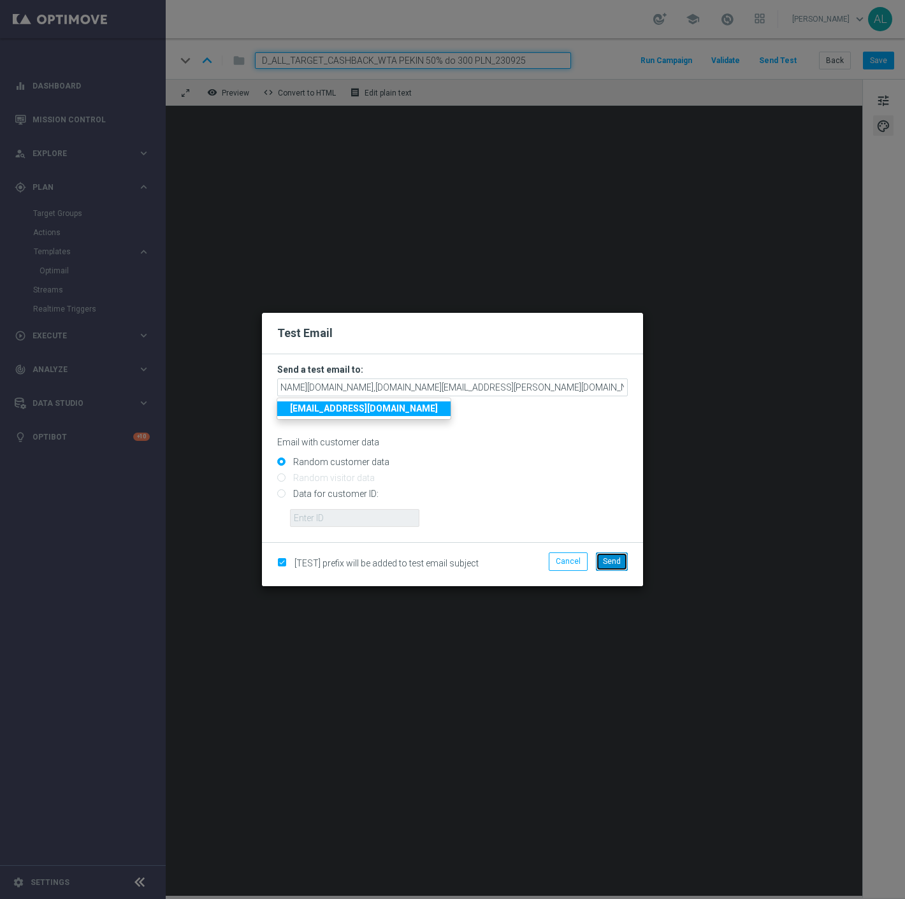
click at [615, 562] on span "Send" at bounding box center [612, 561] width 18 height 9
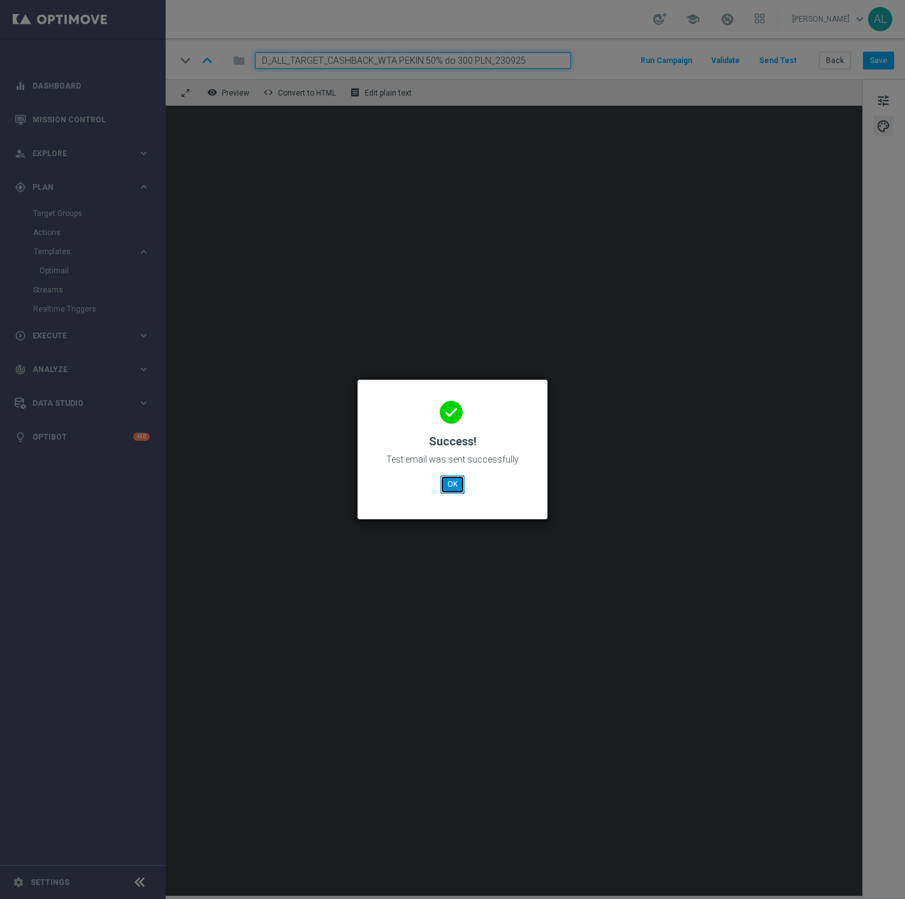
click at [462, 483] on button "OK" at bounding box center [452, 484] width 24 height 18
